Goal: Task Accomplishment & Management: Use online tool/utility

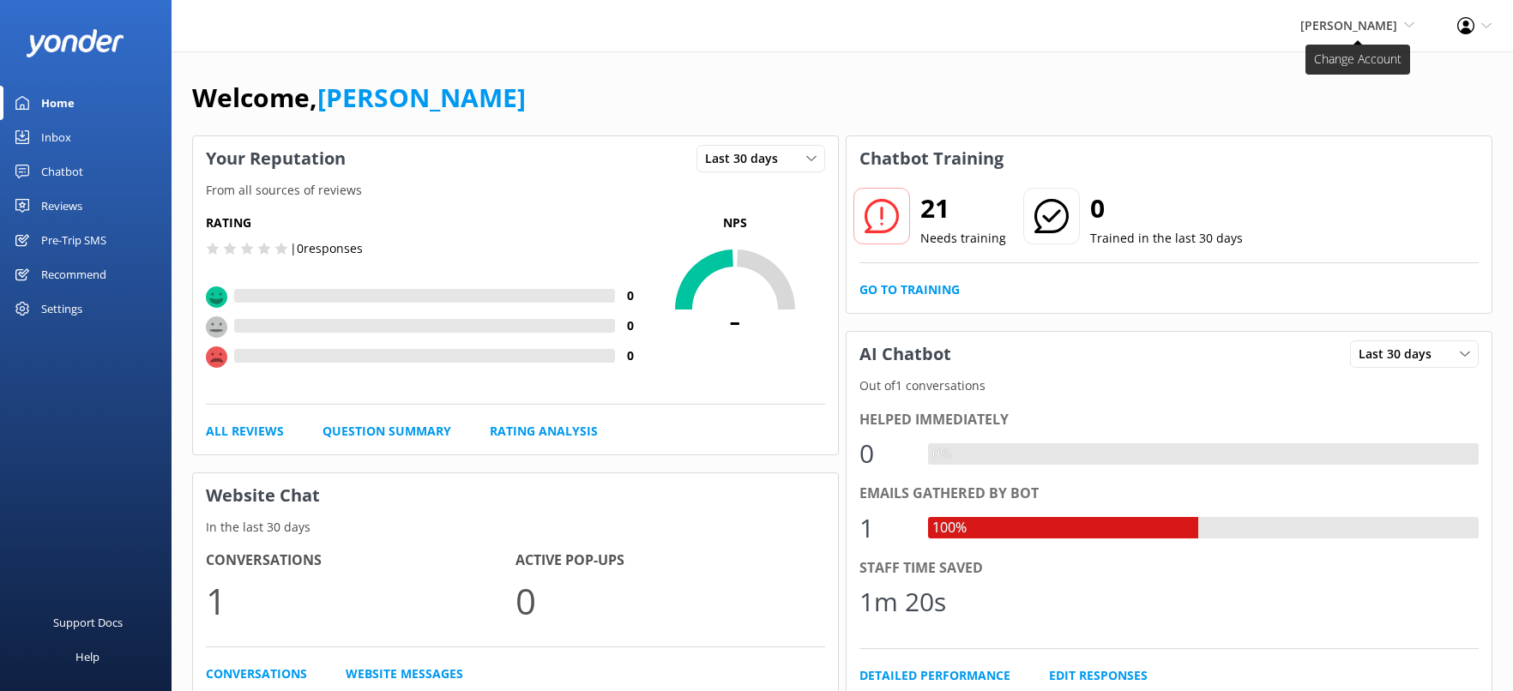
click at [1353, 25] on span "[PERSON_NAME]" at bounding box center [1348, 25] width 97 height 16
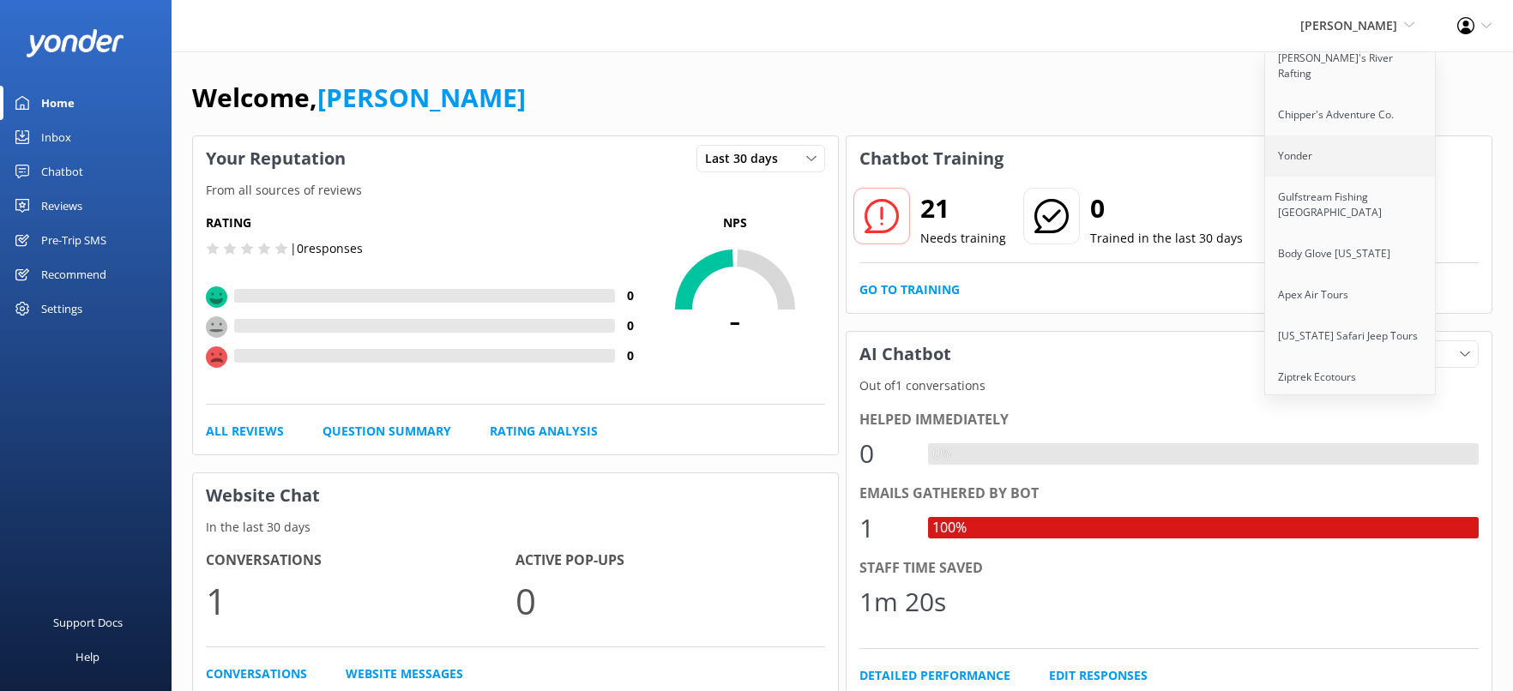
scroll to position [70, 0]
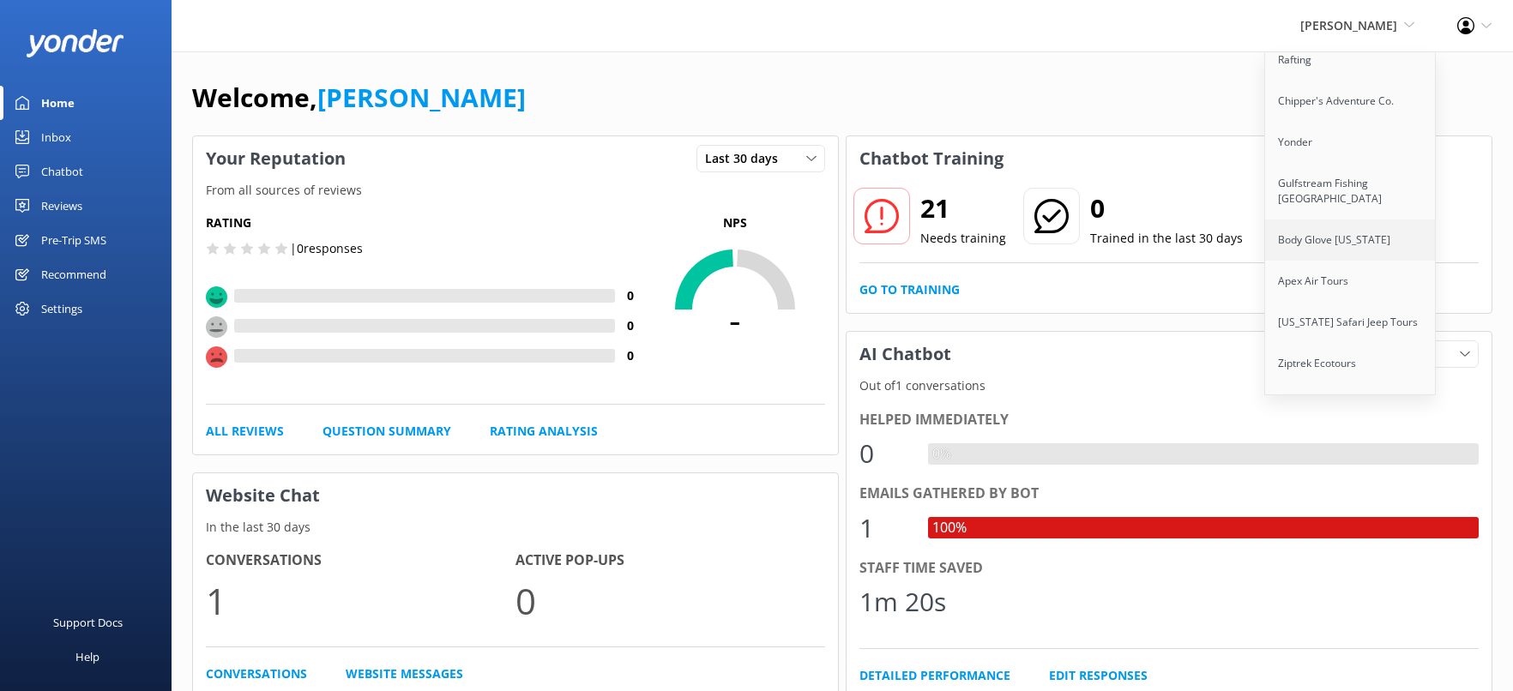
click at [1311, 220] on link "Body Glove [US_STATE]" at bounding box center [1351, 240] width 172 height 41
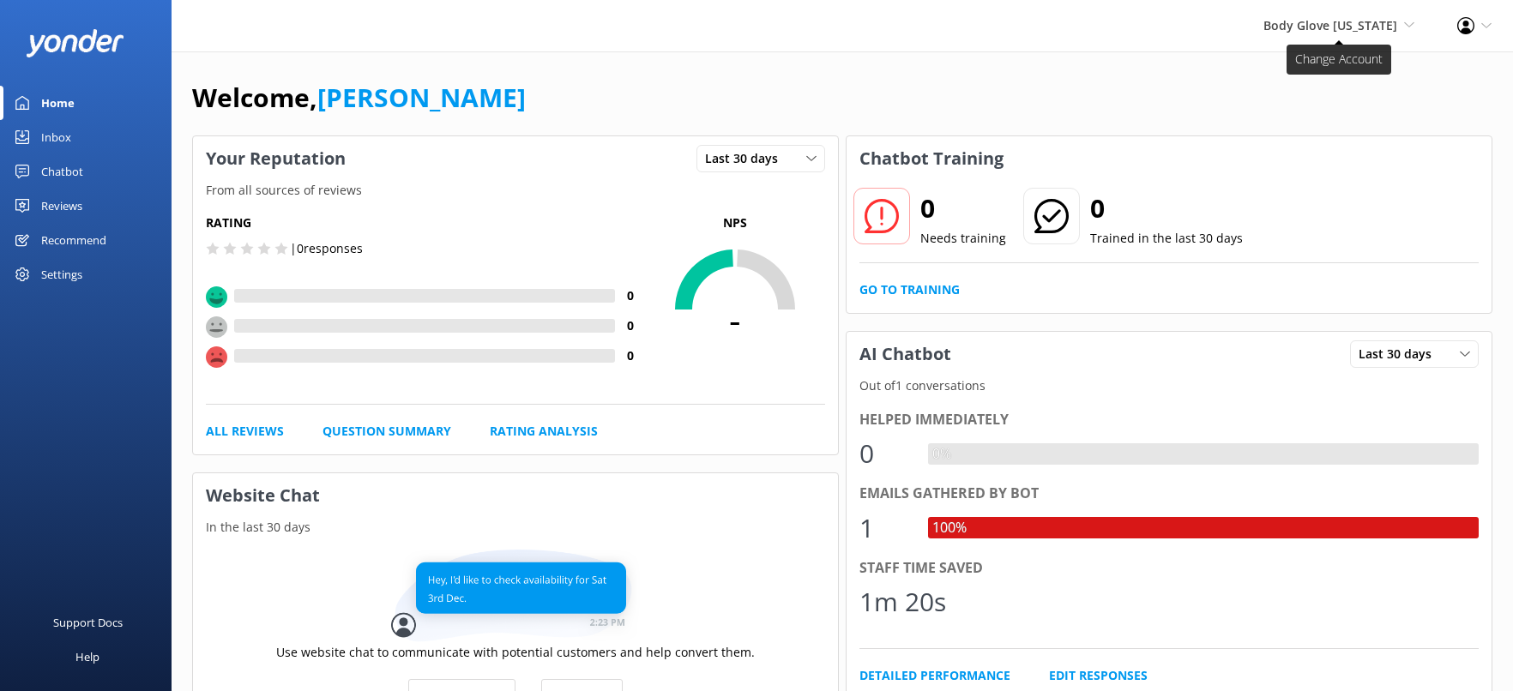
click at [1353, 21] on span "Body Glove [US_STATE]" at bounding box center [1330, 25] width 134 height 16
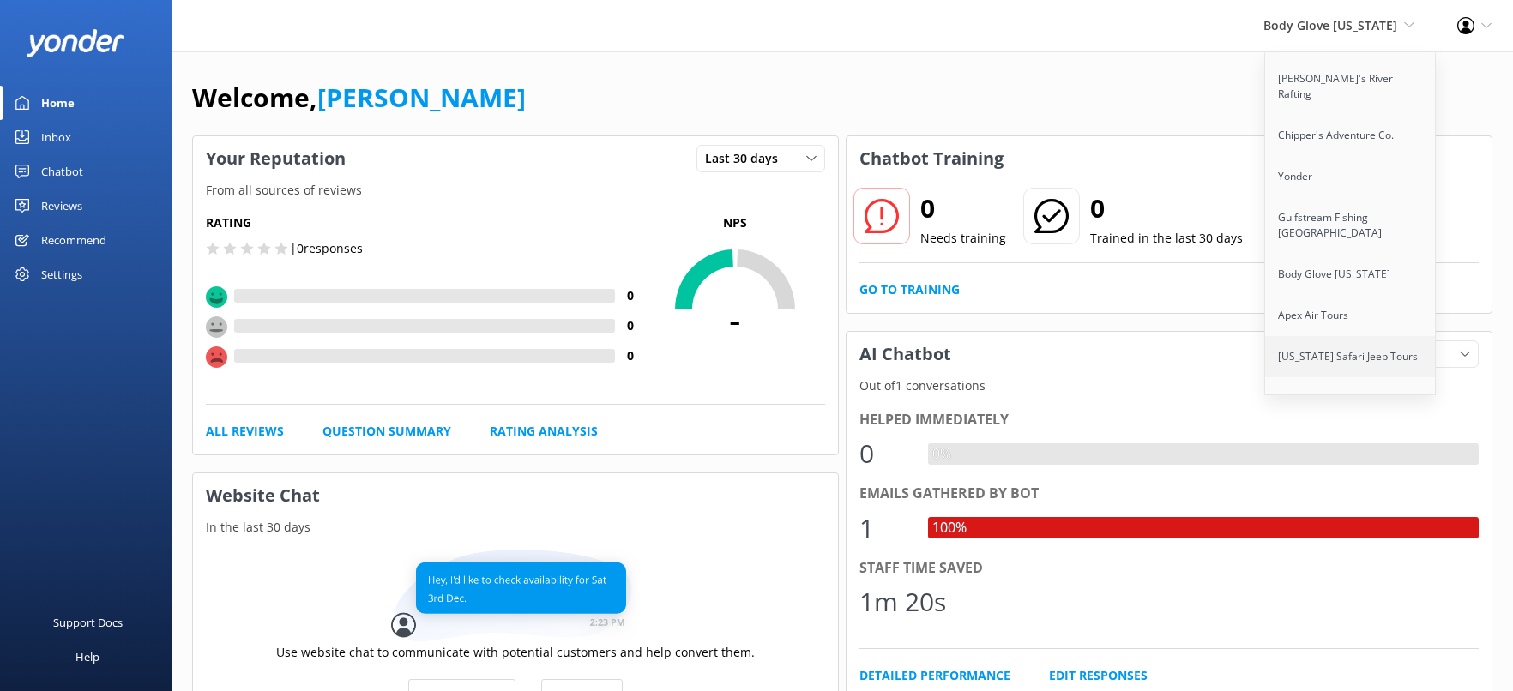
scroll to position [38, 0]
click at [1322, 334] on link "[US_STATE] Safari Jeep Tours" at bounding box center [1351, 354] width 172 height 41
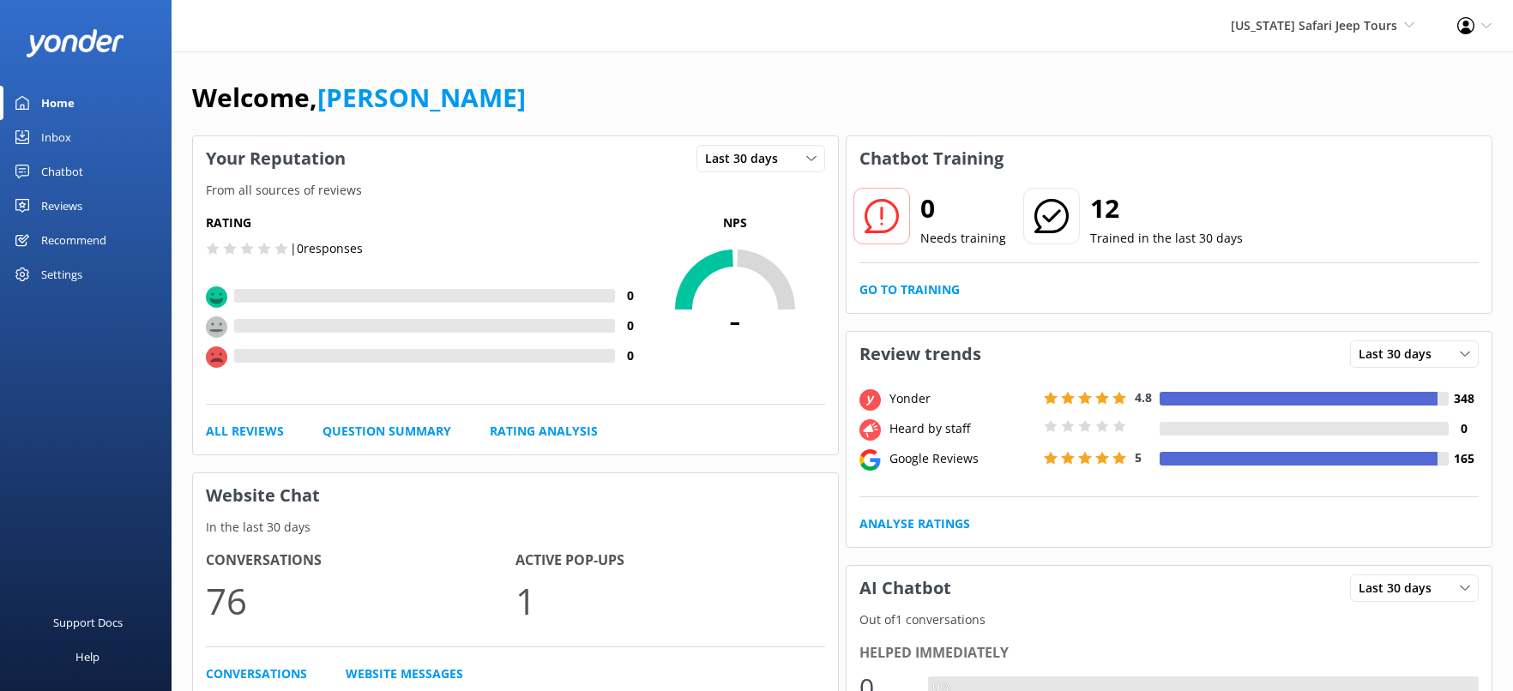
click at [56, 168] on div "Chatbot" at bounding box center [62, 171] width 42 height 34
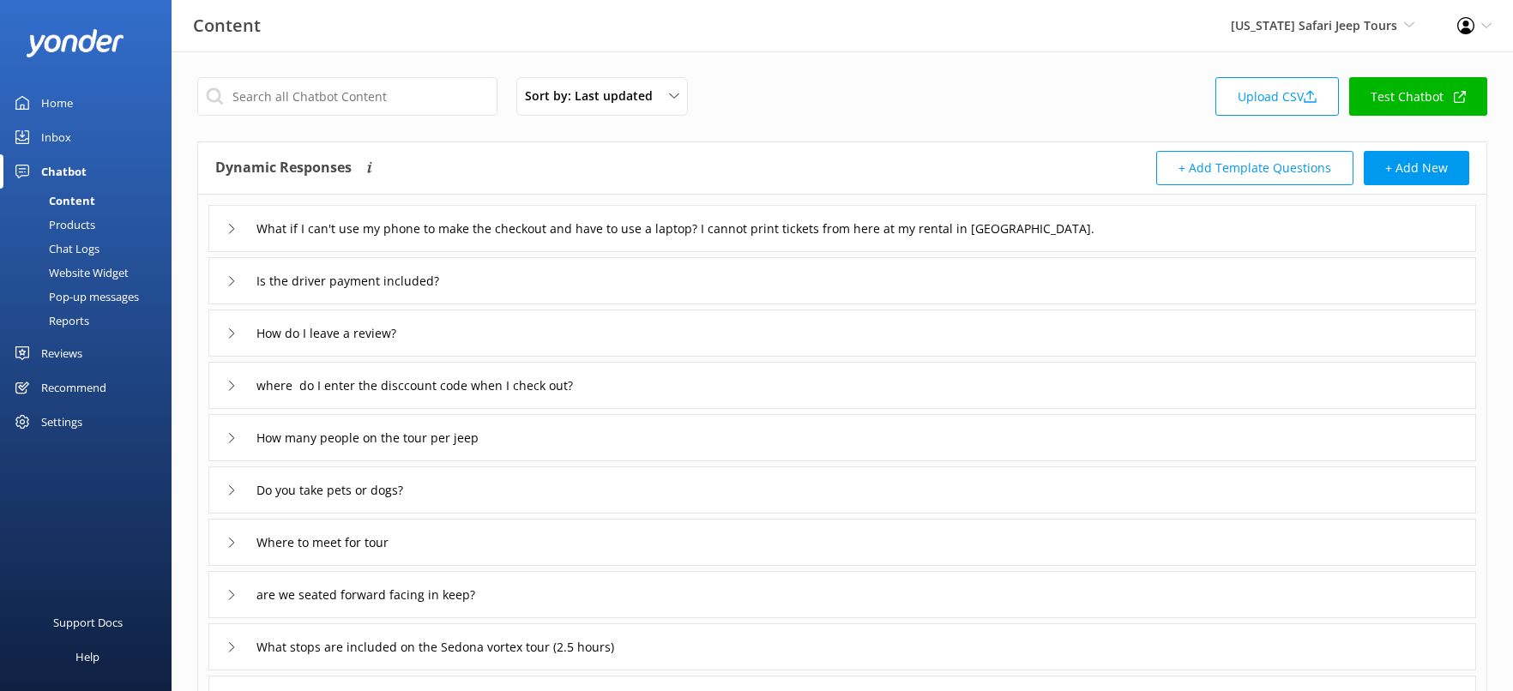
click at [227, 226] on icon at bounding box center [231, 229] width 10 height 10
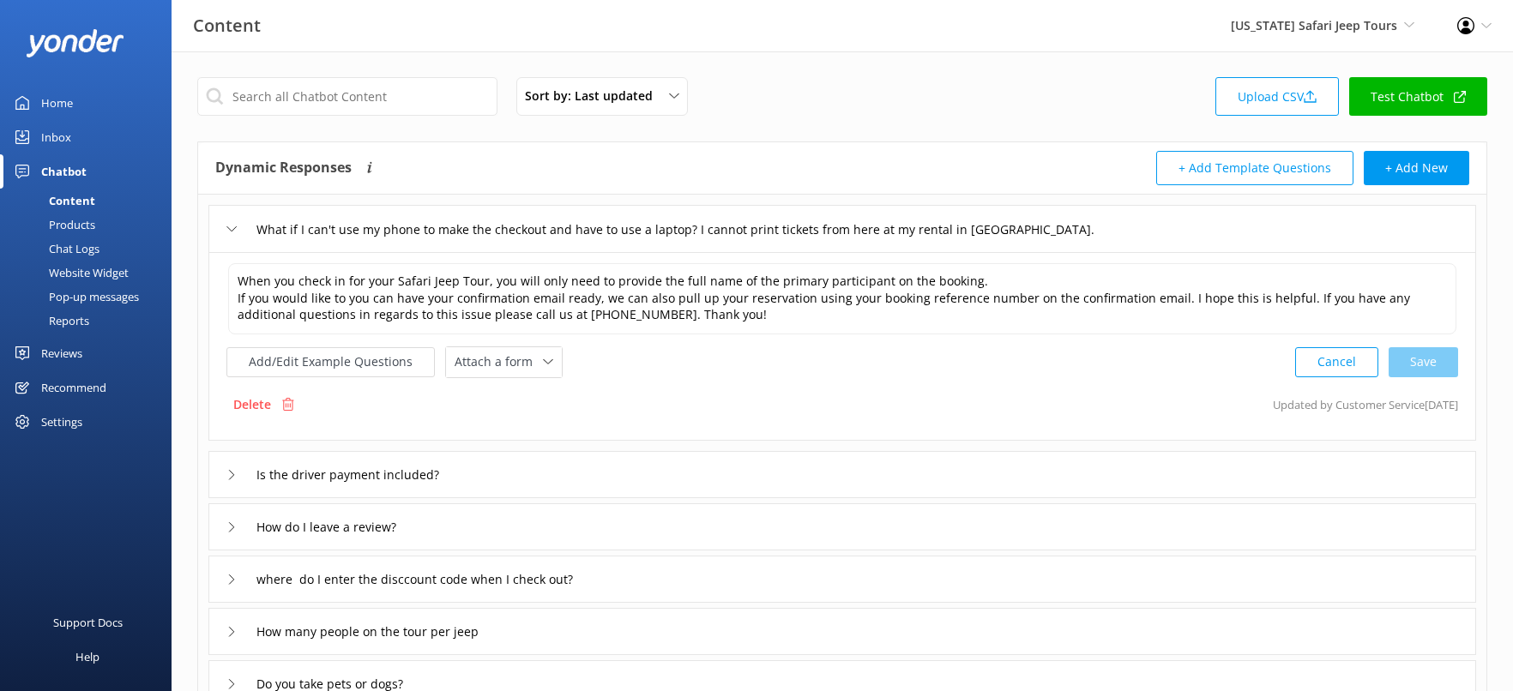
click at [227, 226] on use at bounding box center [231, 228] width 9 height 5
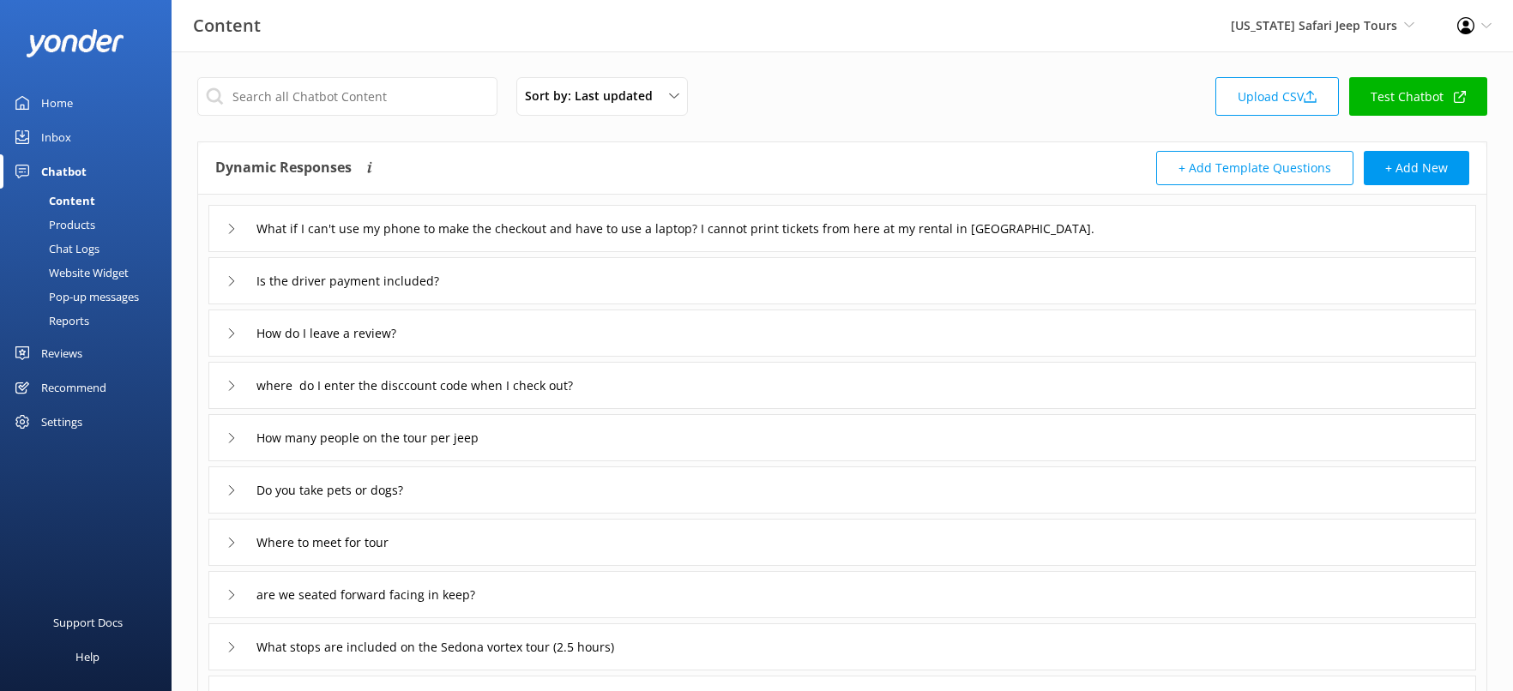
click at [238, 230] on div "What if I can't use my phone to make the checkout and have to use a laptop? I c…" at bounding box center [689, 228] width 926 height 28
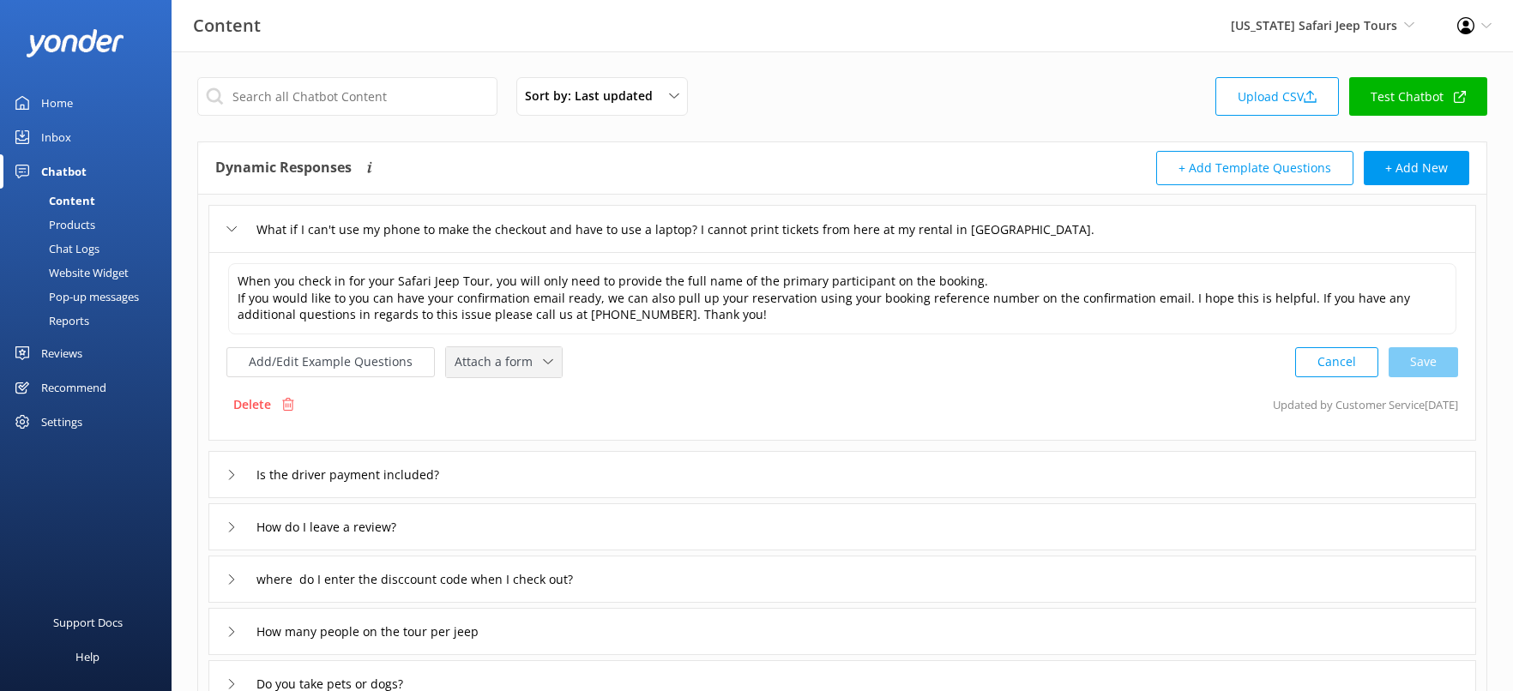
click at [510, 369] on span "Attach a form" at bounding box center [499, 361] width 88 height 19
click at [527, 440] on div "Check availability" at bounding box center [497, 432] width 85 height 17
click at [564, 360] on span "✕" at bounding box center [568, 360] width 9 height 16
click at [83, 220] on div "Products" at bounding box center [52, 225] width 85 height 24
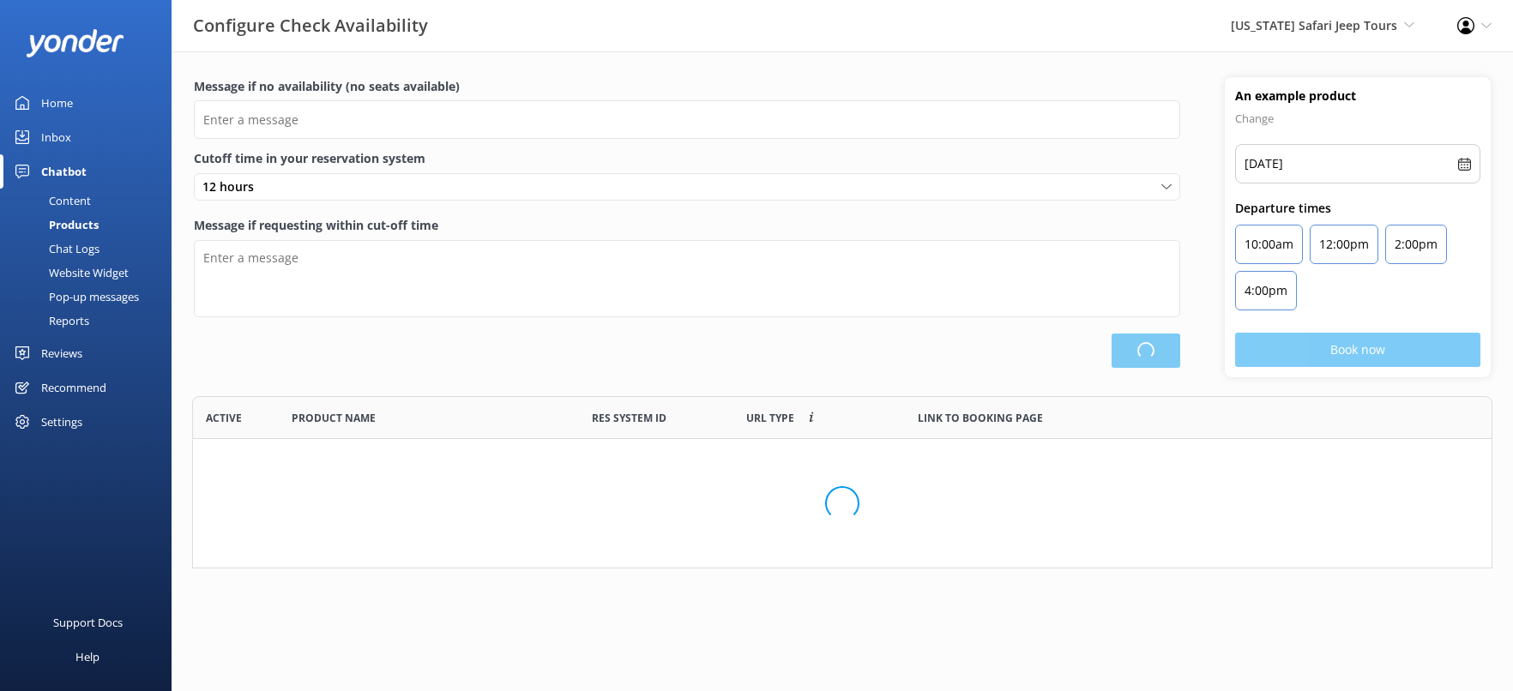
scroll to position [515, 1298]
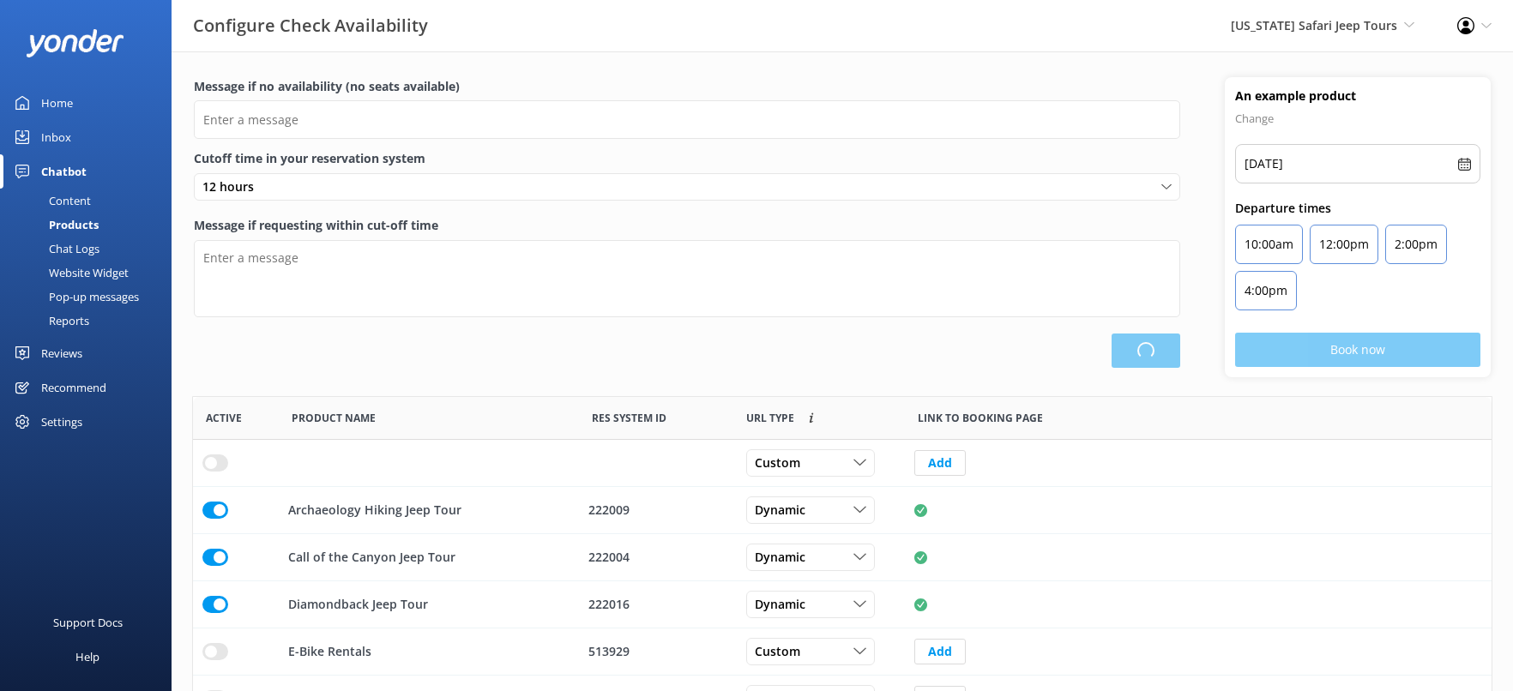
type input "There are no seats available, please check an alternative day"
type textarea "Our online booking system closes {hours} prior to departure. Please contact us …"
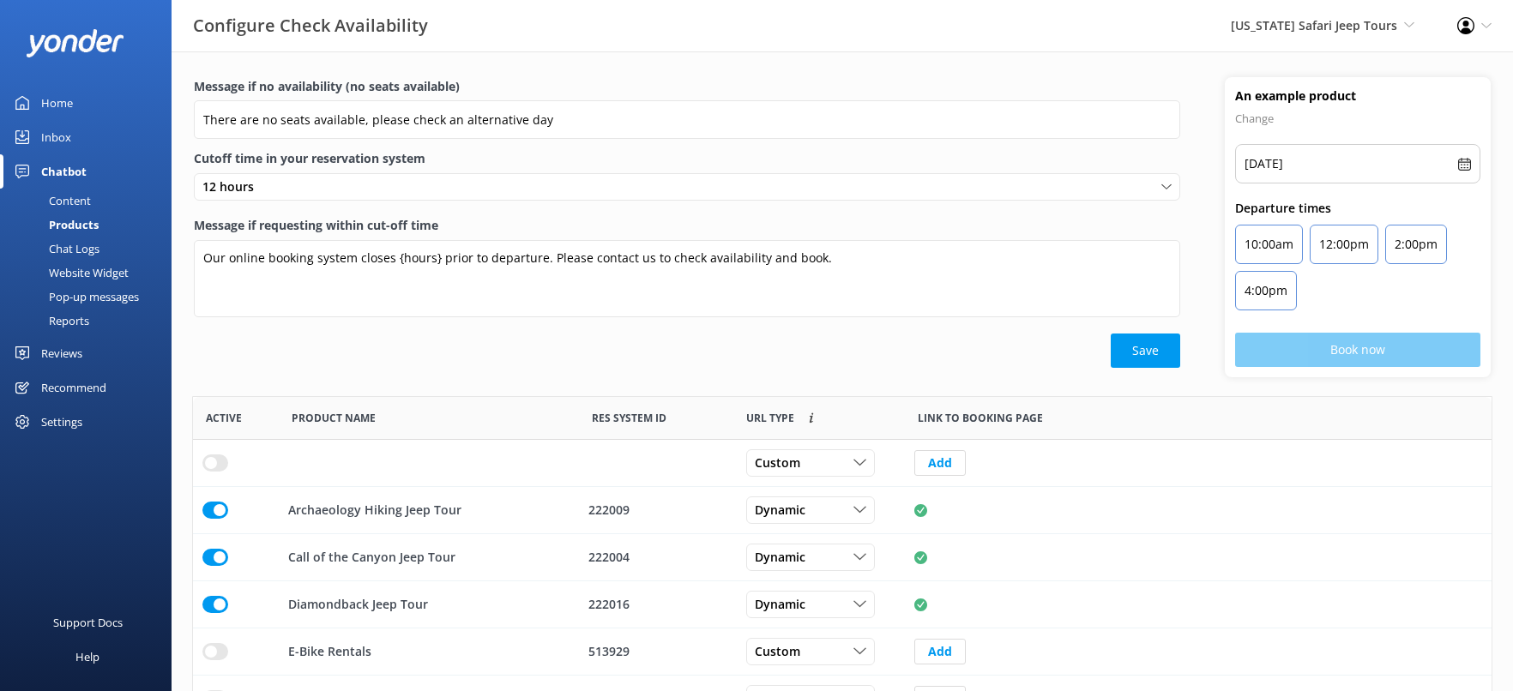
click at [69, 426] on div "Settings" at bounding box center [61, 422] width 41 height 34
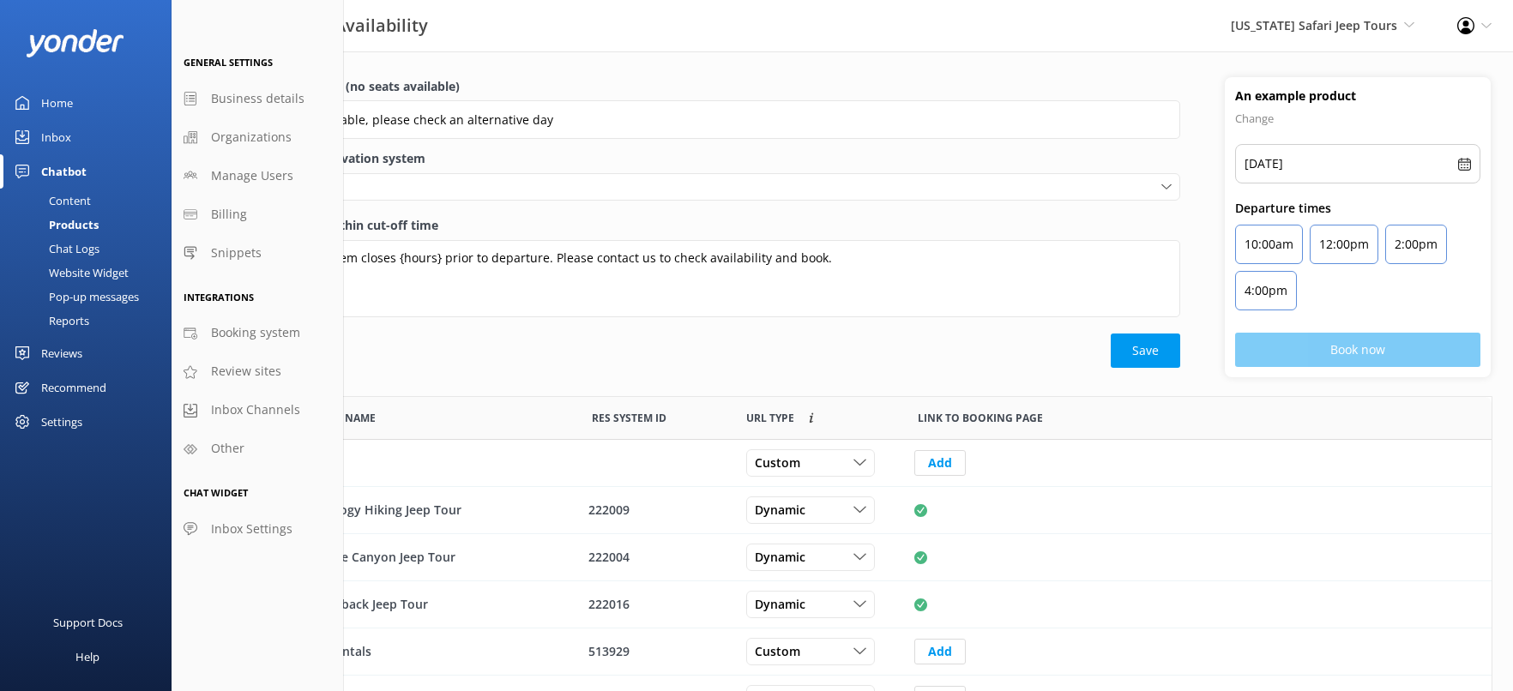
click at [69, 189] on div "Content" at bounding box center [50, 201] width 81 height 24
